Goal: Task Accomplishment & Management: Complete application form

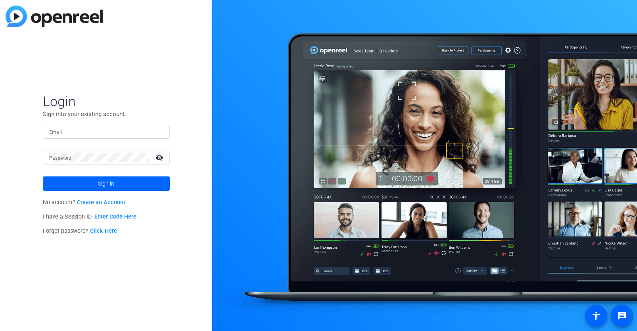
click at [87, 134] on input "Email" at bounding box center [106, 132] width 114 height 10
click at [112, 135] on input "[PERSON_NAME][EMAIL_ADDRESS][PERSON_NAME][DOMAIN_NAME]" at bounding box center [106, 132] width 114 height 10
type input "[DOMAIN_NAME][EMAIL_ADDRESS][DOMAIN_NAME]"
click at [43, 176] on button "Sign in" at bounding box center [106, 183] width 127 height 14
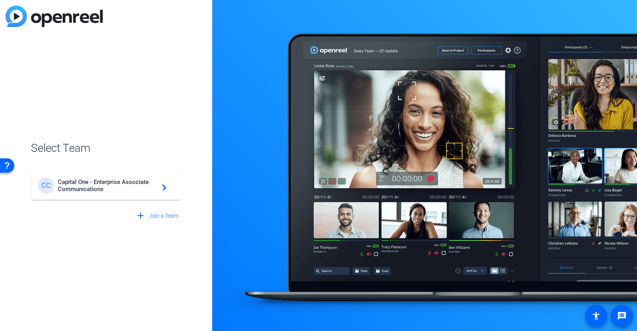
click at [156, 173] on mat-card-content "CC Capital One - Enterprise Associate Communications navigate_next" at bounding box center [106, 185] width 149 height 29
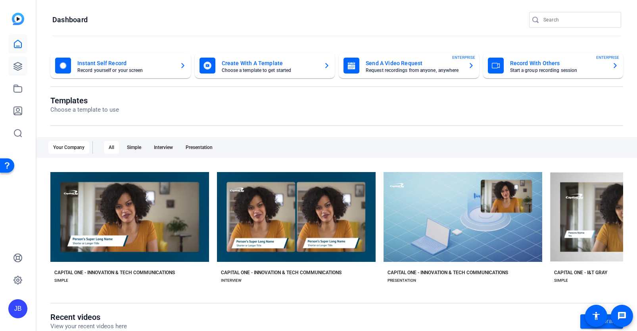
click at [23, 64] on link at bounding box center [17, 66] width 19 height 19
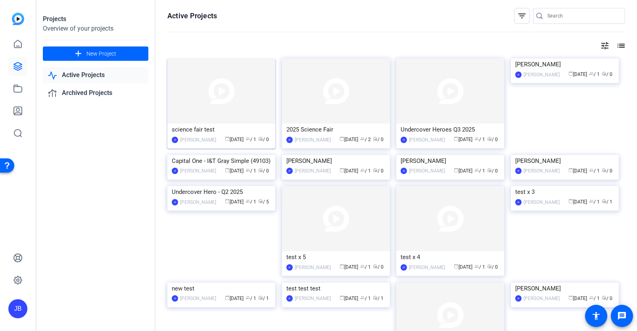
click at [199, 126] on div "science fair test" at bounding box center [221, 129] width 99 height 12
click at [320, 139] on div "[PERSON_NAME]" at bounding box center [313, 140] width 36 height 8
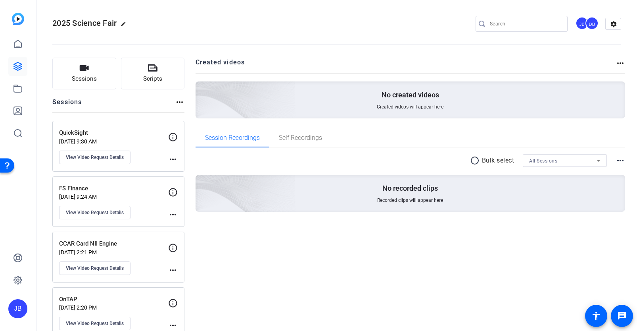
scroll to position [41, 0]
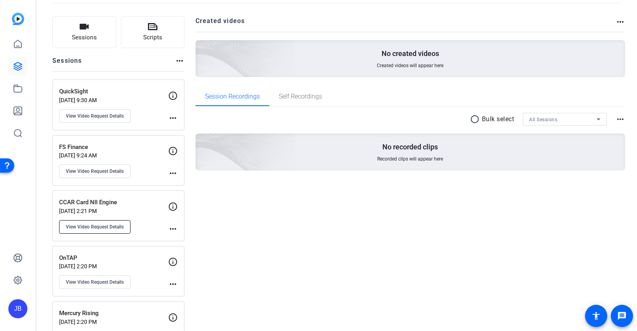
click at [108, 226] on span "View Video Request Details" at bounding box center [95, 226] width 58 height 6
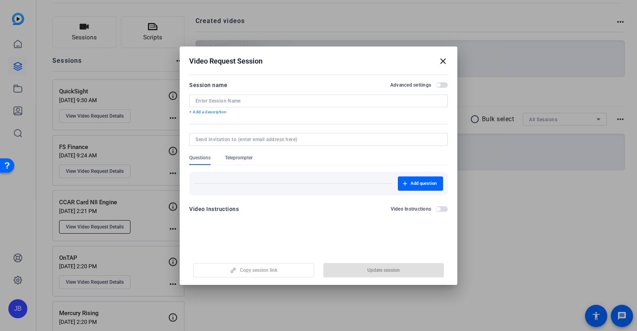
type input "CCAR Card NII Engine"
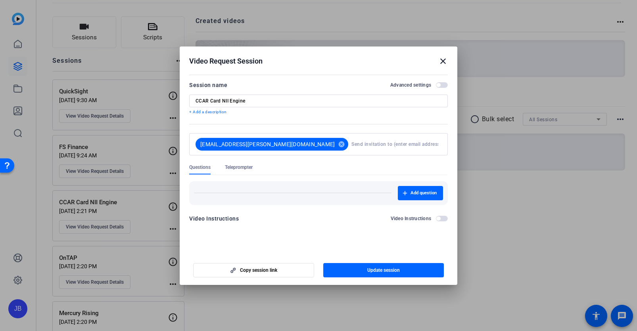
click at [352, 143] on input at bounding box center [395, 144] width 87 height 16
click at [352, 145] on input at bounding box center [395, 144] width 87 height 16
paste input "[EMAIL_ADDRESS][DOMAIN_NAME]"
click at [387, 150] on input "[EMAIL_ADDRESS][DOMAIN_NAME]" at bounding box center [395, 144] width 87 height 16
type input "[EMAIL_ADDRESS][DOMAIN_NAME]"
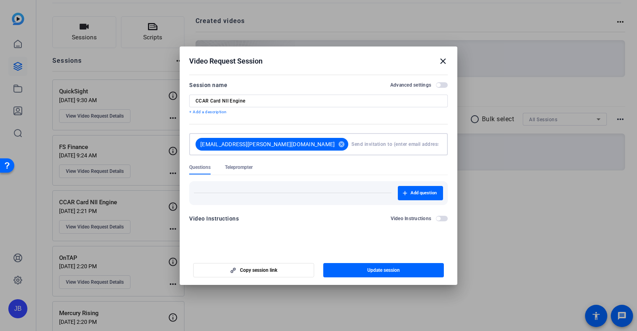
click at [357, 104] on div "CCAR Card NII Engine" at bounding box center [319, 100] width 246 height 13
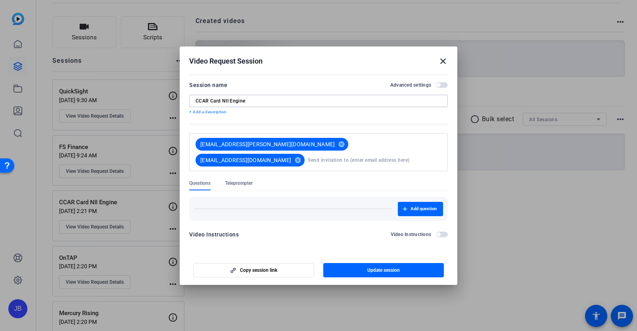
click at [418, 153] on input at bounding box center [375, 160] width 134 height 16
click at [381, 270] on span "Update session" at bounding box center [384, 270] width 33 height 6
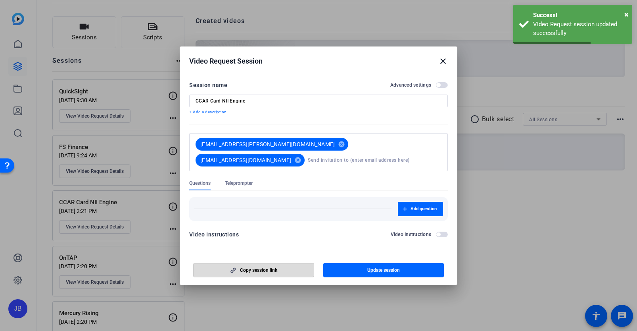
click at [291, 266] on span "button" at bounding box center [254, 269] width 120 height 19
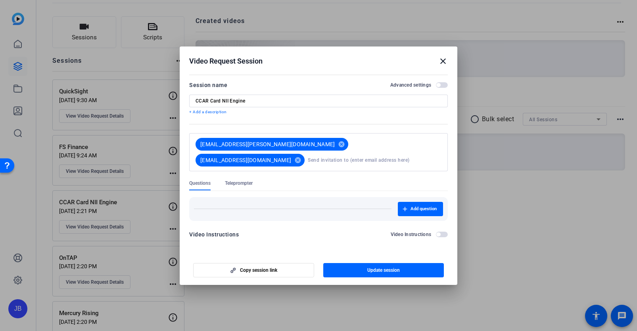
drag, startPoint x: 443, startPoint y: 58, endPoint x: 432, endPoint y: 29, distance: 31.3
click at [443, 58] on mat-icon "close" at bounding box center [444, 61] width 10 height 10
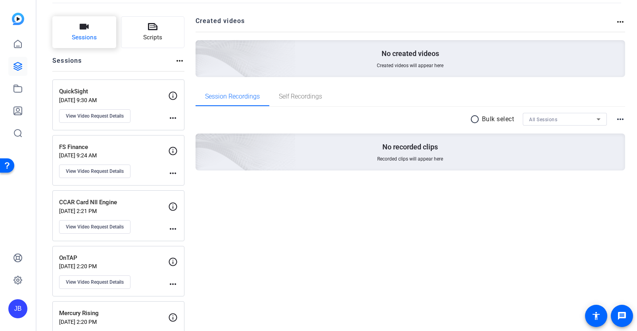
click at [94, 44] on button "Sessions" at bounding box center [84, 32] width 64 height 32
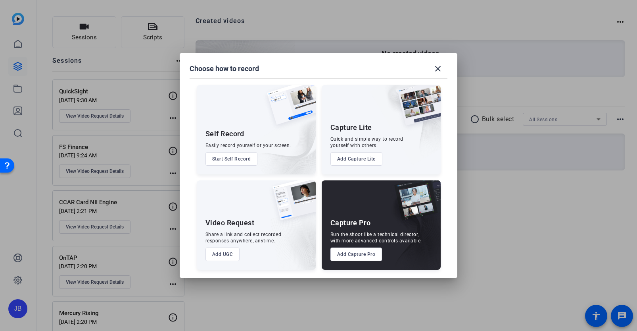
click at [228, 260] on button "Add UGC" at bounding box center [223, 253] width 35 height 13
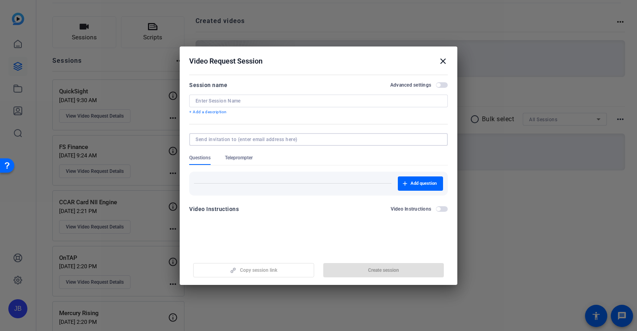
click at [283, 140] on input at bounding box center [317, 139] width 243 height 6
paste input "[PERSON_NAME][EMAIL_ADDRESS][DOMAIN_NAME]"
type input "[PERSON_NAME][EMAIL_ADDRESS][DOMAIN_NAME]"
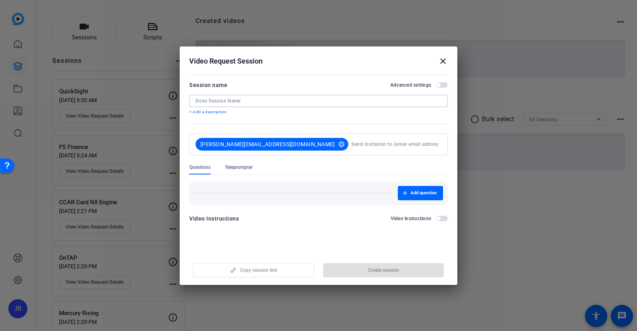
click at [256, 98] on input at bounding box center [319, 101] width 246 height 6
paste input "Rising Tide"
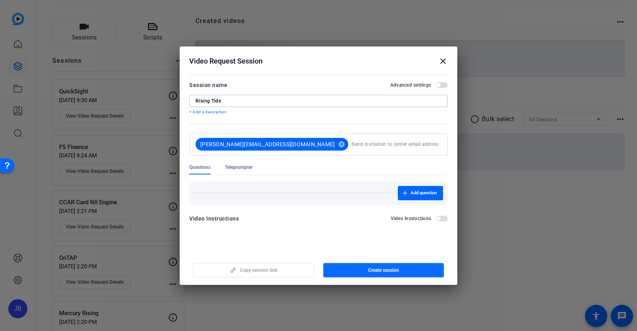
type input "Rising Tide"
click at [400, 265] on span "button" at bounding box center [383, 269] width 121 height 19
click at [441, 63] on mat-icon "close" at bounding box center [444, 61] width 10 height 10
